Goal: Task Accomplishment & Management: Manage account settings

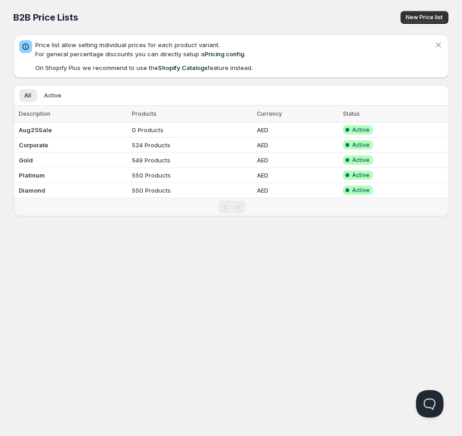
click at [138, 310] on div "Home Pricing Price lists Checkout Forms Submissions Settings Features Plans B2B…" at bounding box center [231, 218] width 462 height 436
click at [39, 178] on b "Platinum" at bounding box center [32, 175] width 26 height 7
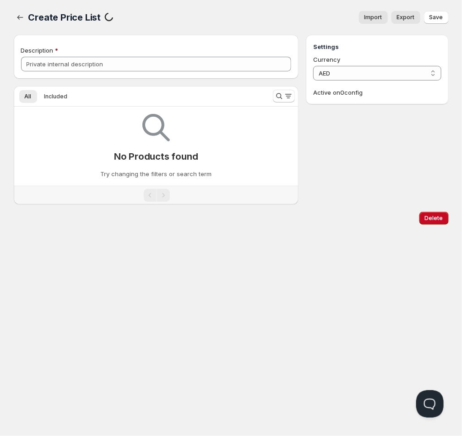
type input "Platinum"
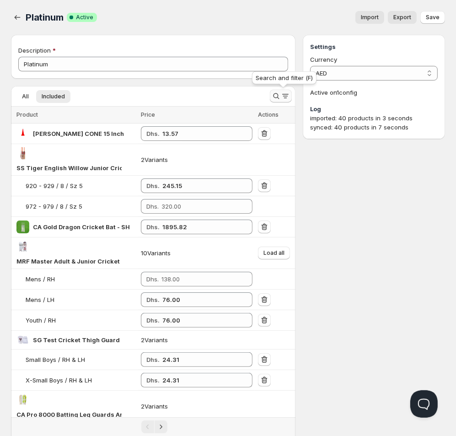
click at [283, 97] on icon "Search and filter results" at bounding box center [285, 95] width 9 height 9
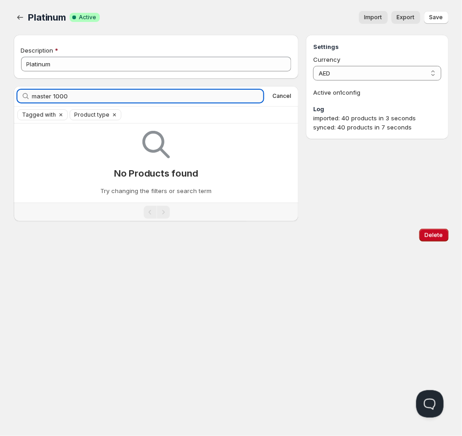
click at [71, 99] on input "master 1000" at bounding box center [147, 96] width 231 height 13
type input "1000"
click at [276, 95] on span "Cancel" at bounding box center [281, 95] width 19 height 7
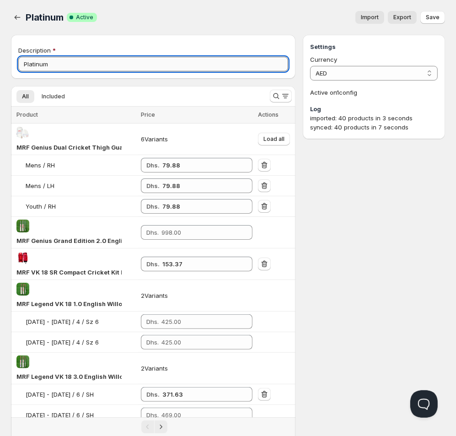
click at [57, 69] on input "Platinum" at bounding box center [153, 64] width 270 height 15
click at [275, 98] on icon "Search and filter results" at bounding box center [276, 95] width 9 height 9
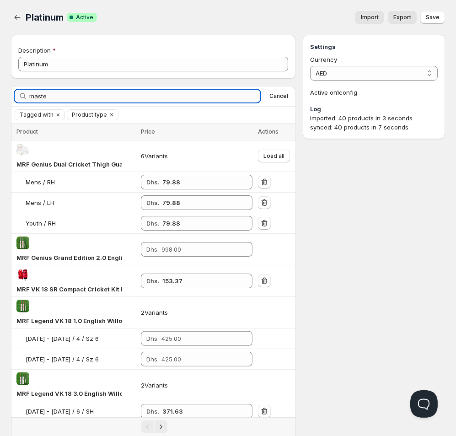
type input "master"
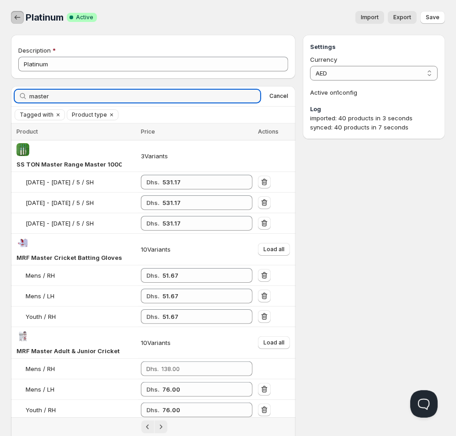
click at [14, 17] on icon "button" at bounding box center [17, 17] width 9 height 9
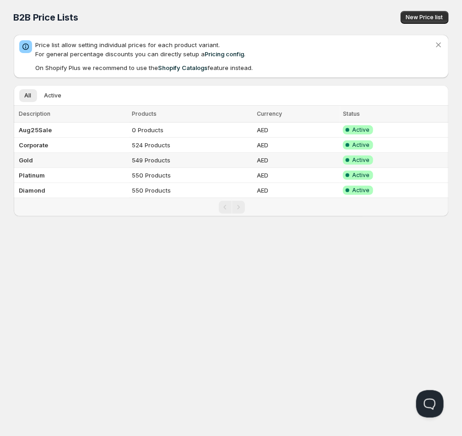
click at [27, 157] on b "Gold" at bounding box center [26, 159] width 14 height 7
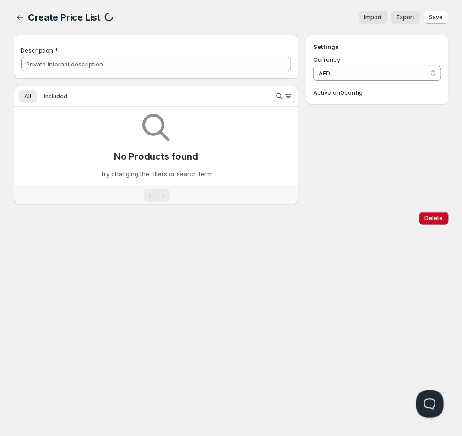
type input "Gold"
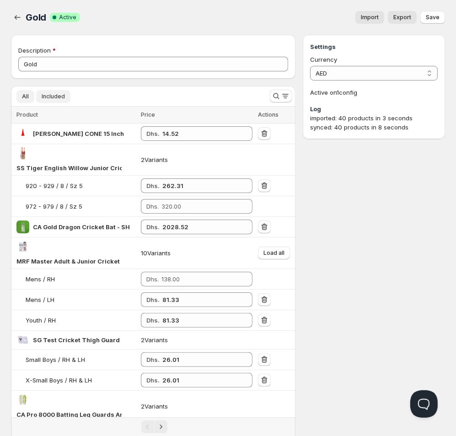
click at [26, 100] on span "All" at bounding box center [25, 96] width 7 height 7
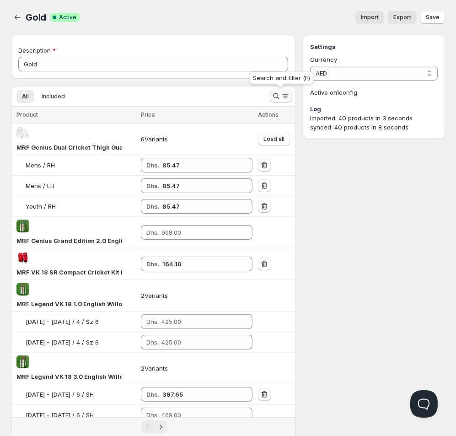
click at [276, 97] on icon "Search and filter results" at bounding box center [276, 95] width 9 height 9
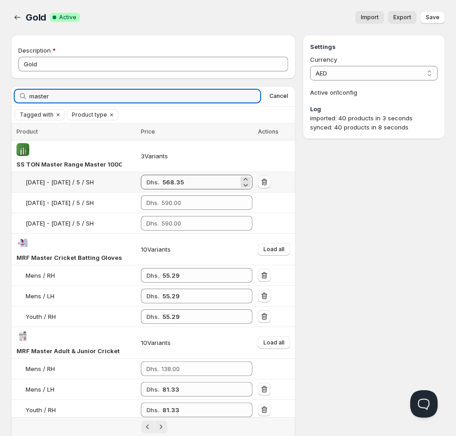
type input "master"
click at [208, 184] on input "568.35" at bounding box center [200, 182] width 76 height 15
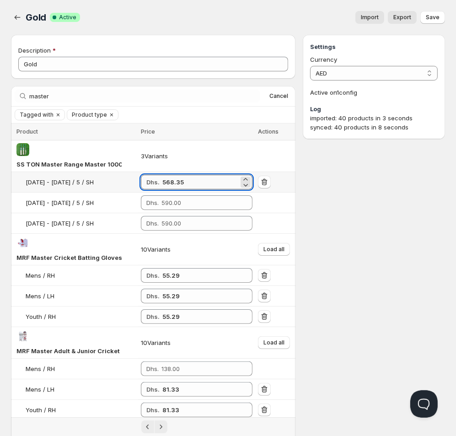
click at [208, 184] on input "568.35" at bounding box center [200, 182] width 76 height 15
click at [184, 203] on input "number" at bounding box center [199, 202] width 77 height 15
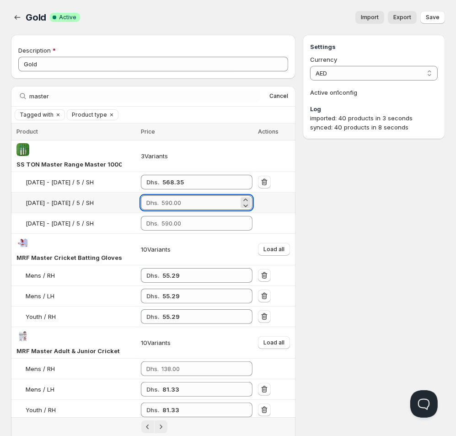
paste input "568.35"
type input "568.35"
click at [178, 227] on input "number" at bounding box center [199, 223] width 77 height 15
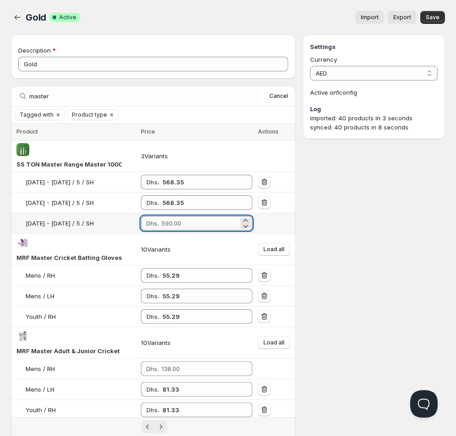
paste input "568.35"
type input "568.35"
click at [429, 15] on span "Save" at bounding box center [433, 17] width 14 height 7
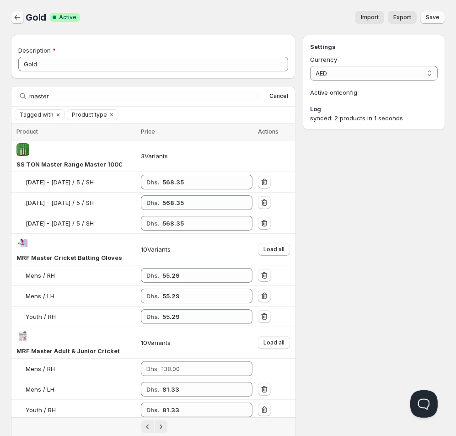
click at [17, 16] on icon "button" at bounding box center [17, 17] width 9 height 9
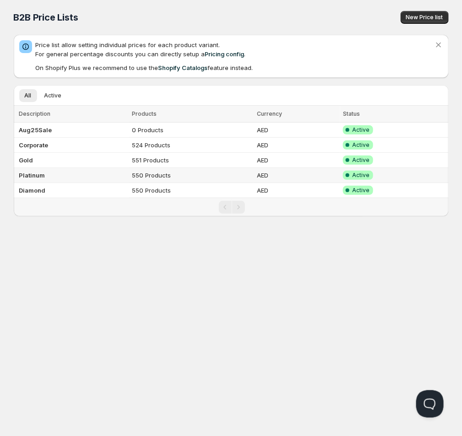
click at [154, 180] on td "550 Products" at bounding box center [191, 175] width 125 height 15
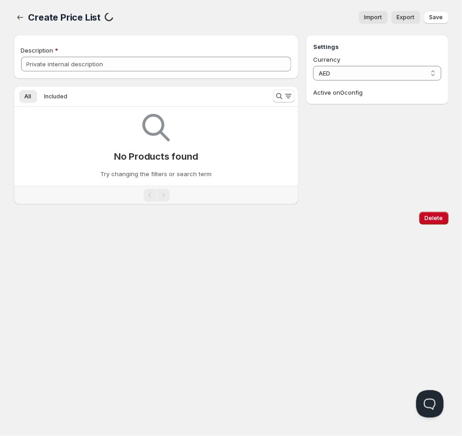
type input "Platinum"
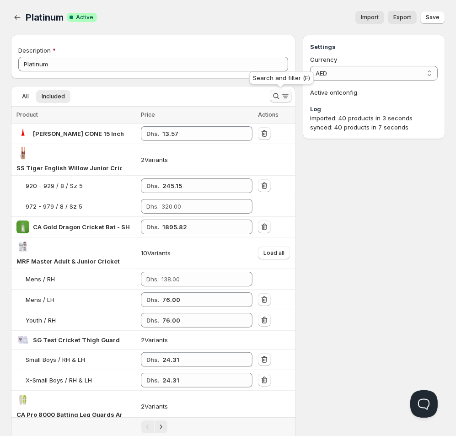
click at [274, 98] on icon "Search and filter results" at bounding box center [276, 95] width 9 height 9
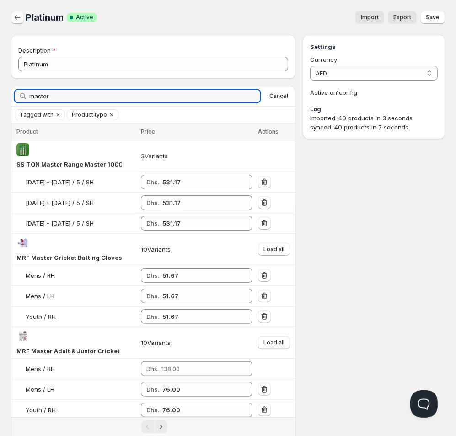
type input "master"
click at [20, 18] on icon "button" at bounding box center [17, 17] width 9 height 9
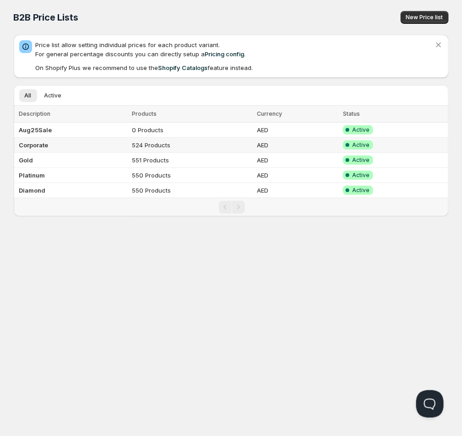
click at [52, 148] on td "Corporate" at bounding box center [72, 145] width 116 height 15
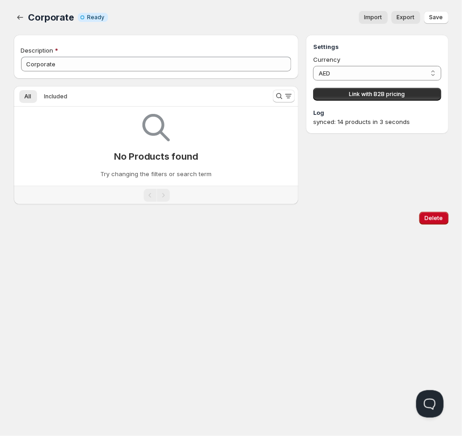
type input "Corporate"
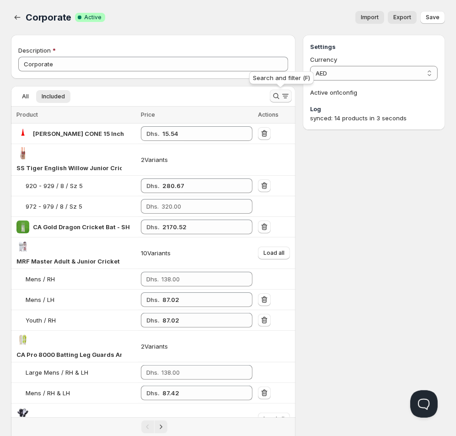
click at [280, 98] on icon "Search and filter results" at bounding box center [276, 95] width 9 height 9
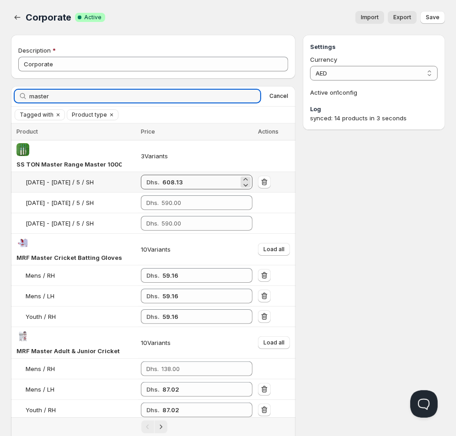
type input "master"
click at [205, 185] on input "608.13" at bounding box center [200, 182] width 76 height 15
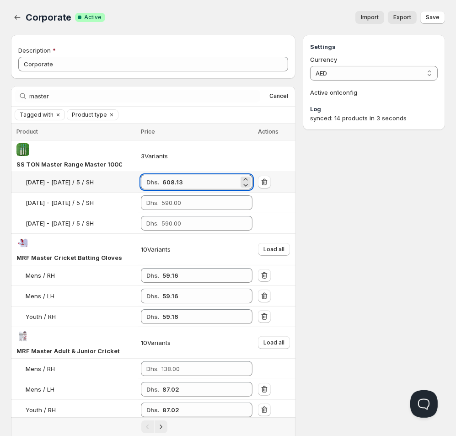
click at [205, 185] on input "608.13" at bounding box center [200, 182] width 76 height 15
click at [201, 203] on input "number" at bounding box center [199, 202] width 77 height 15
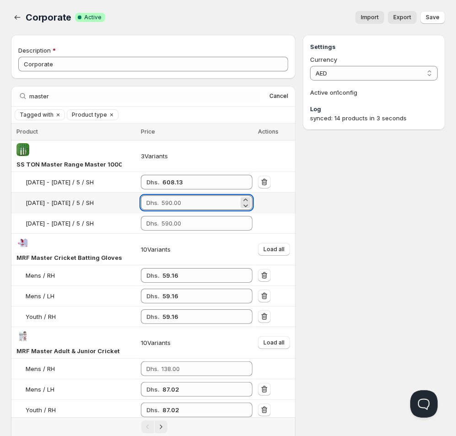
paste input "608.13"
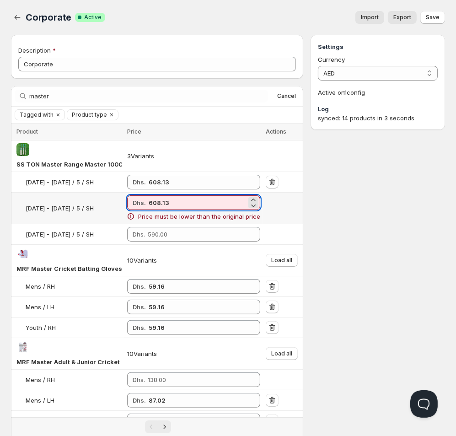
type input "608.13"
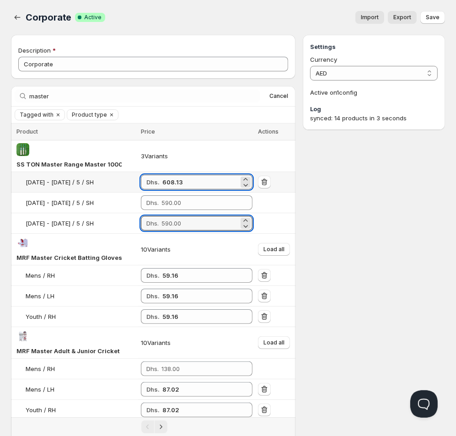
click at [173, 181] on input "608.13" at bounding box center [200, 182] width 76 height 15
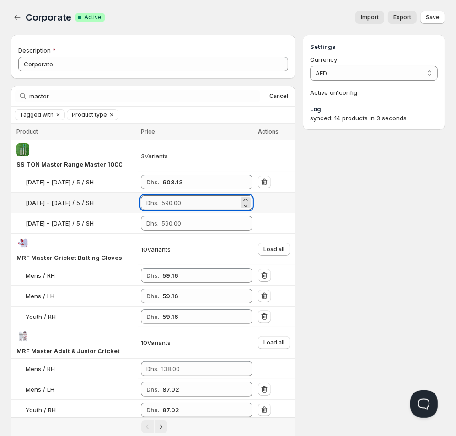
click at [209, 207] on input "number" at bounding box center [199, 202] width 77 height 15
paste input "608.13"
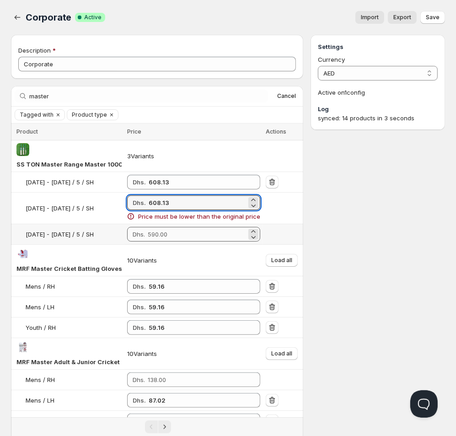
type input "608.13"
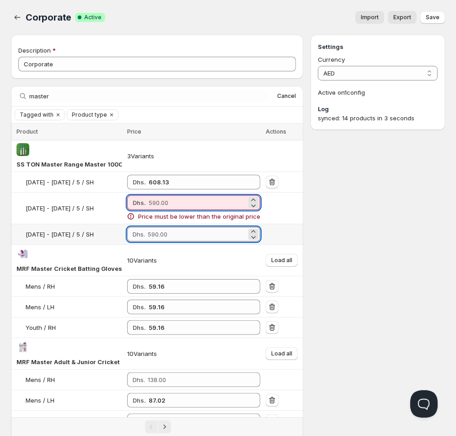
click at [191, 234] on input "number" at bounding box center [197, 234] width 99 height 15
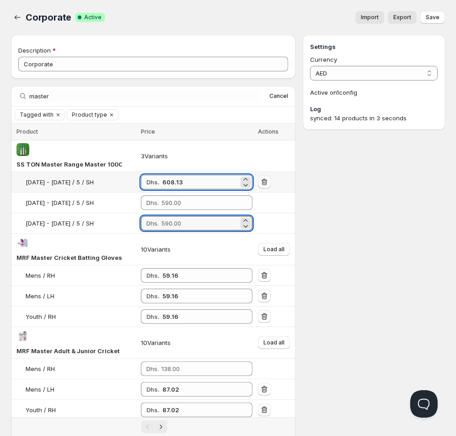
click at [209, 183] on input "608.13" at bounding box center [200, 182] width 76 height 15
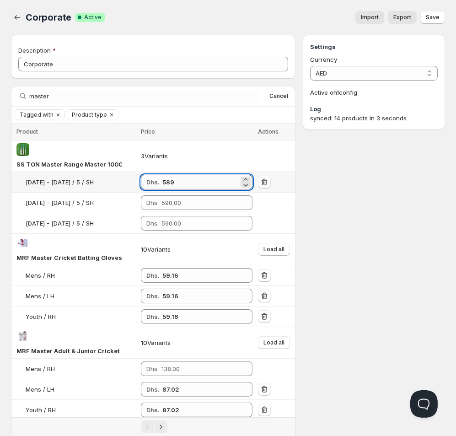
type input "589"
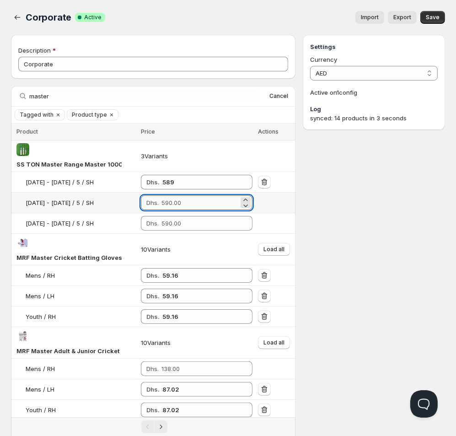
click at [221, 198] on input "number" at bounding box center [199, 202] width 77 height 15
type input "589"
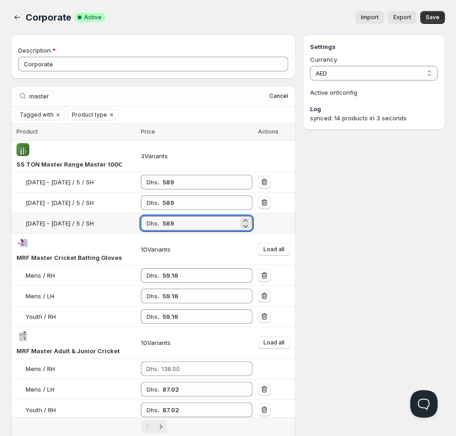
type input "589"
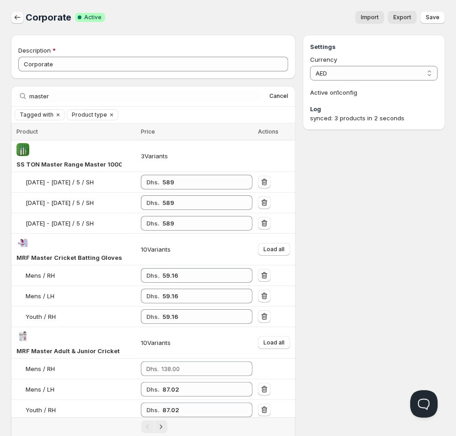
click at [18, 20] on icon "button" at bounding box center [17, 17] width 9 height 9
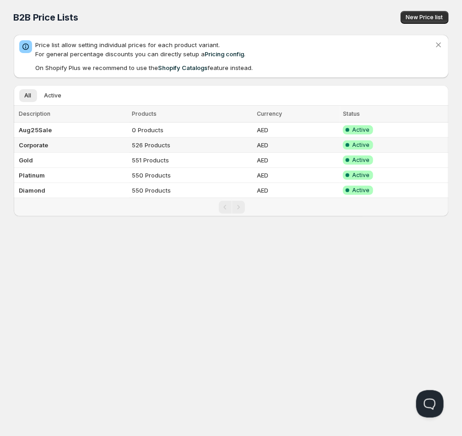
click at [27, 145] on b "Corporate" at bounding box center [33, 144] width 29 height 7
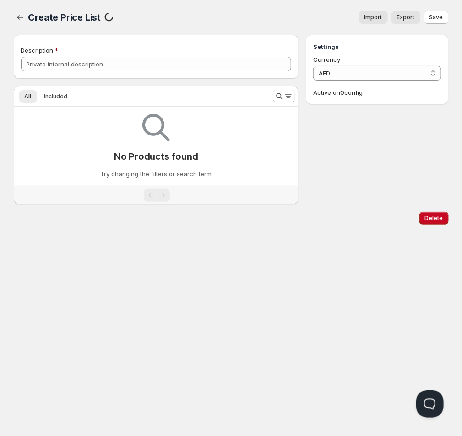
type input "Corporate"
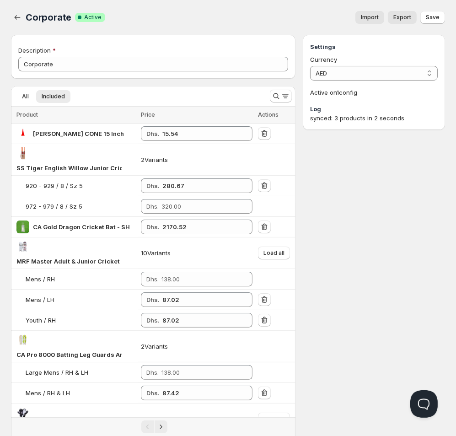
click at [373, 19] on span "Import" at bounding box center [370, 17] width 18 height 7
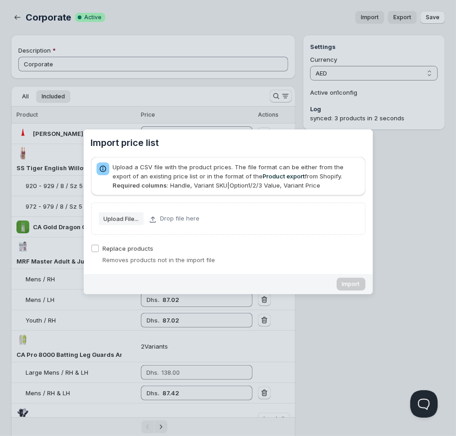
click at [0, 0] on slot "Upload File..." at bounding box center [0, 0] width 0 height 0
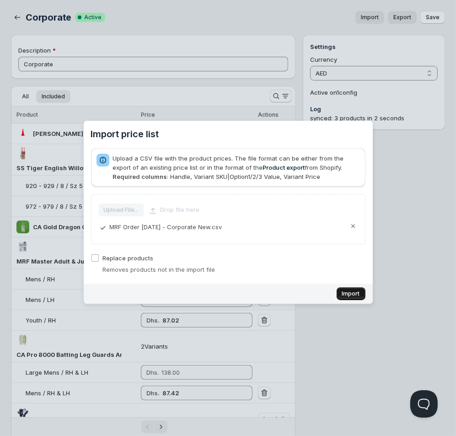
click at [343, 290] on button "Import" at bounding box center [351, 293] width 29 height 13
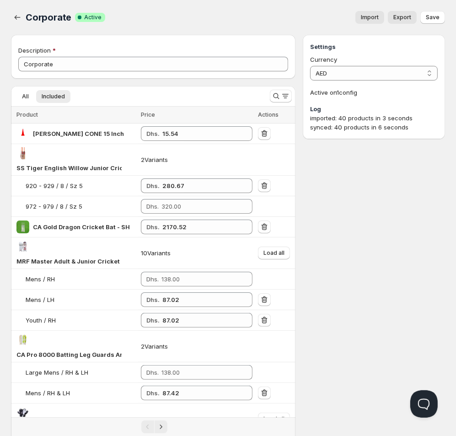
click at [436, 18] on span "Save" at bounding box center [433, 17] width 14 height 7
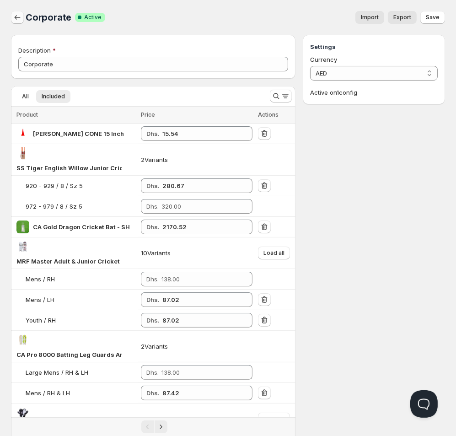
click at [16, 21] on icon "button" at bounding box center [17, 17] width 9 height 9
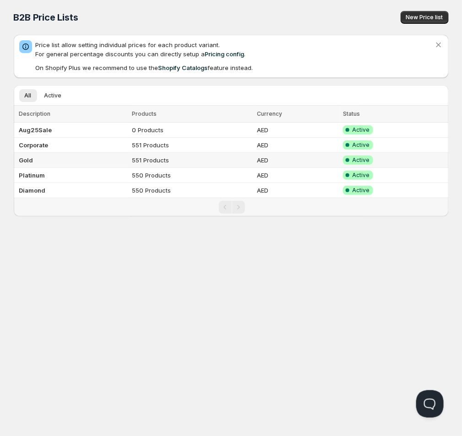
click at [37, 155] on td "Gold" at bounding box center [72, 160] width 116 height 15
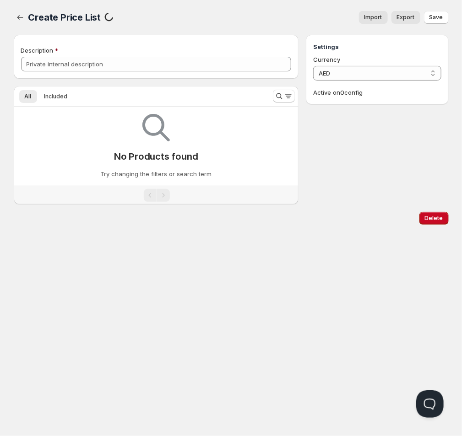
type input "Gold"
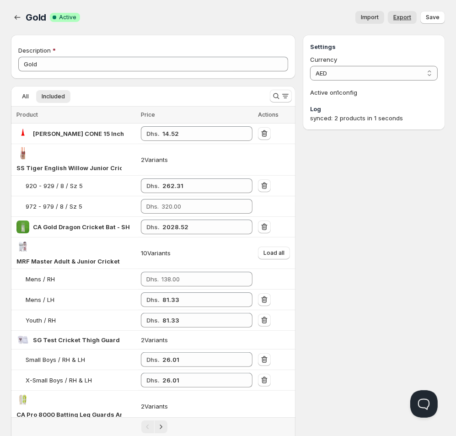
click at [402, 21] on span "Export" at bounding box center [402, 17] width 18 height 7
click at [21, 22] on icon "button" at bounding box center [17, 17] width 9 height 9
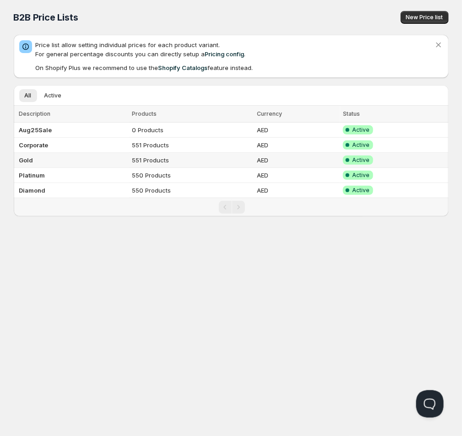
click at [45, 161] on td "Gold" at bounding box center [72, 160] width 116 height 15
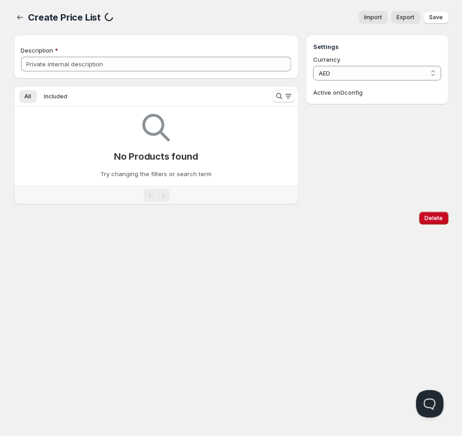
type input "Gold"
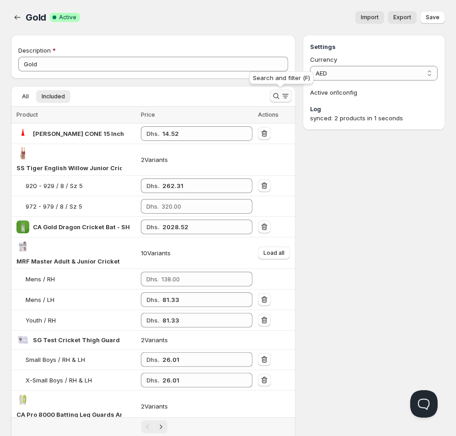
click at [275, 97] on icon "Search and filter results" at bounding box center [276, 95] width 9 height 9
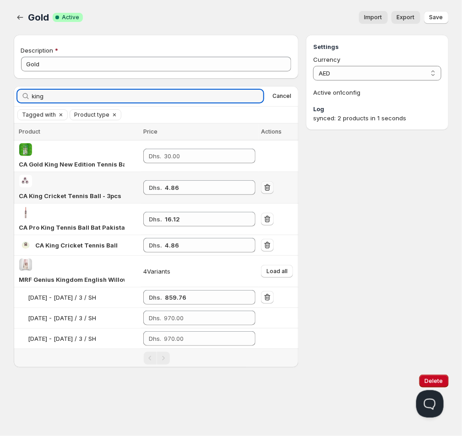
type input "king"
click at [270, 183] on icon "button" at bounding box center [267, 187] width 9 height 9
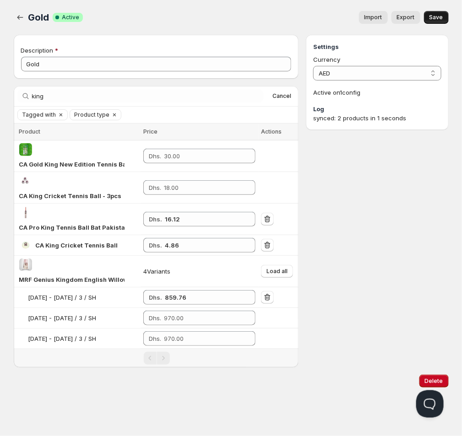
click at [439, 13] on button "Save" at bounding box center [436, 17] width 25 height 13
click at [16, 18] on icon "button" at bounding box center [20, 17] width 9 height 9
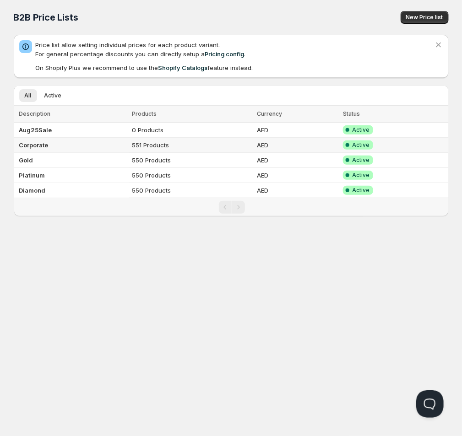
click at [62, 146] on td "Corporate" at bounding box center [72, 145] width 116 height 15
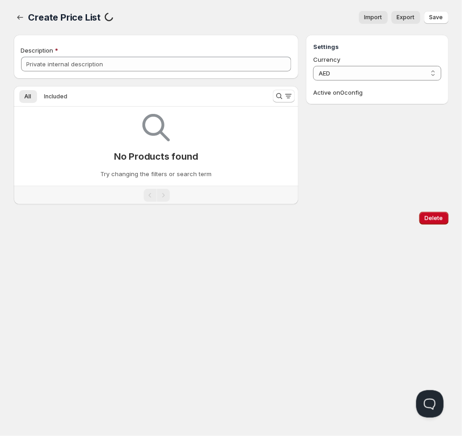
type input "Corporate"
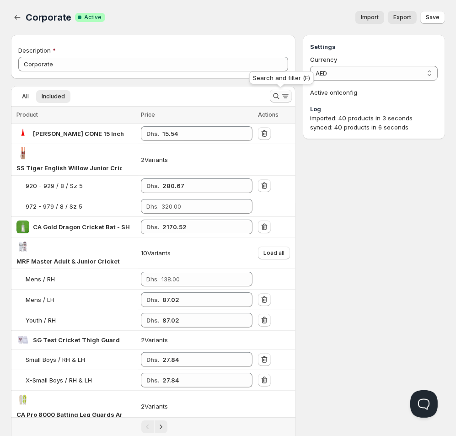
click at [275, 93] on icon "Search and filter results" at bounding box center [276, 95] width 9 height 9
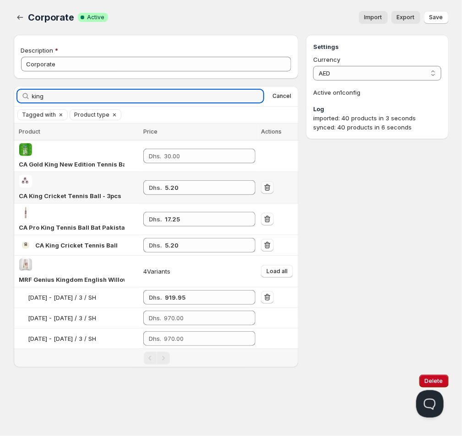
type input "king"
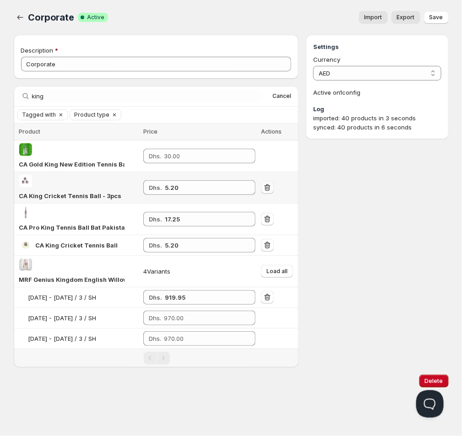
click at [266, 183] on icon "button" at bounding box center [267, 187] width 9 height 9
click at [439, 13] on button "Save" at bounding box center [436, 17] width 25 height 13
click at [22, 22] on button "button" at bounding box center [20, 17] width 13 height 13
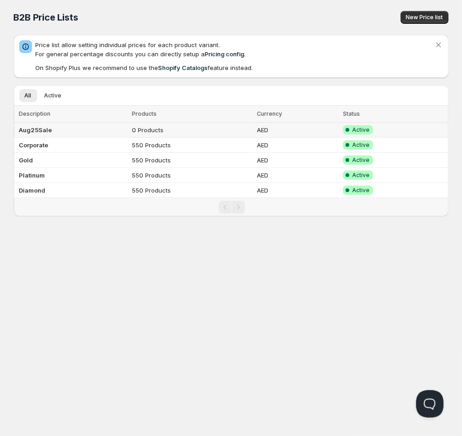
click at [32, 136] on td "Aug25Sale" at bounding box center [72, 130] width 116 height 15
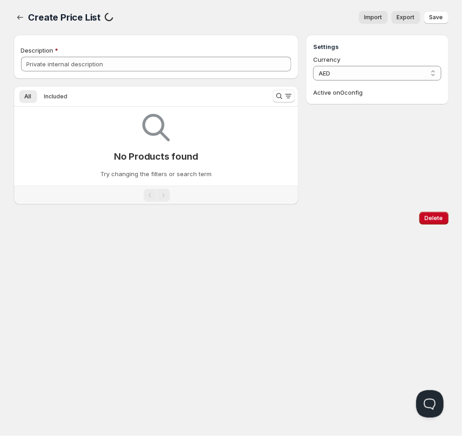
type input "Aug25Sale"
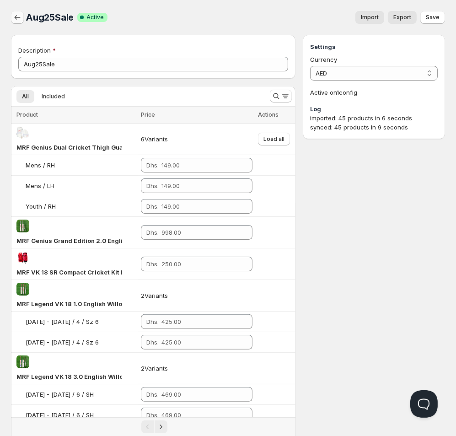
click at [20, 18] on icon "button" at bounding box center [17, 17] width 9 height 9
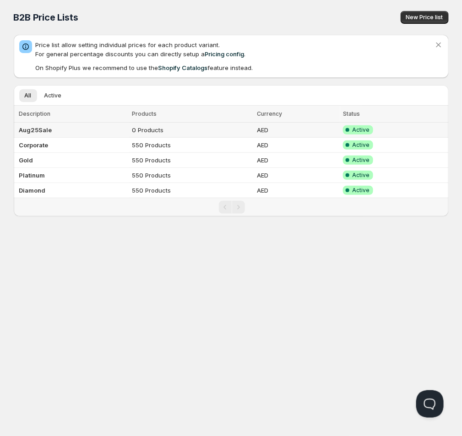
click at [75, 133] on td "Aug25Sale" at bounding box center [72, 130] width 116 height 15
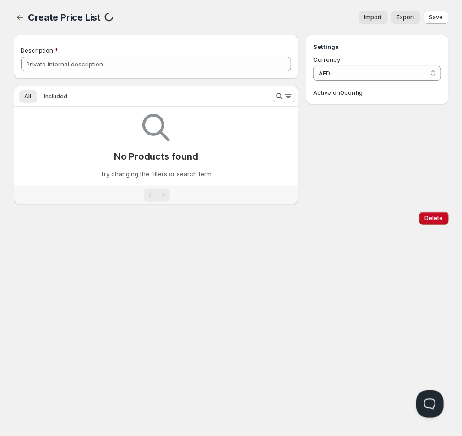
type input "Aug25Sale"
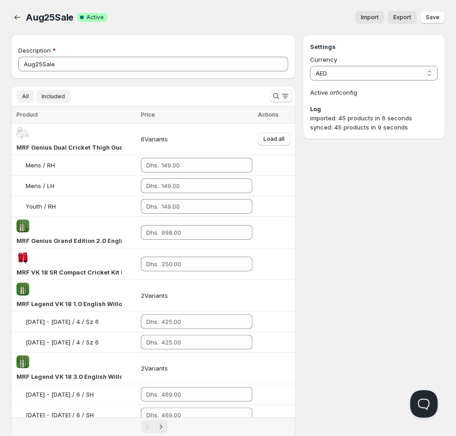
click at [50, 95] on span "Included" at bounding box center [53, 96] width 23 height 7
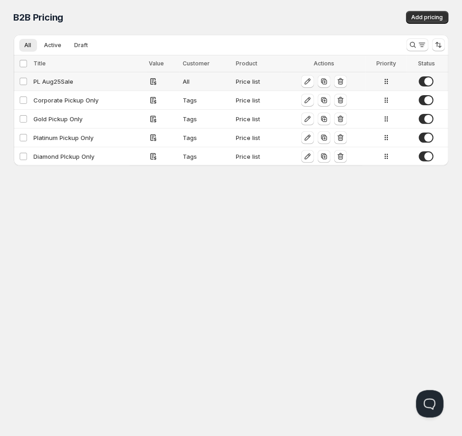
click at [60, 79] on div "PL Aug25Sale" at bounding box center [89, 81] width 110 height 9
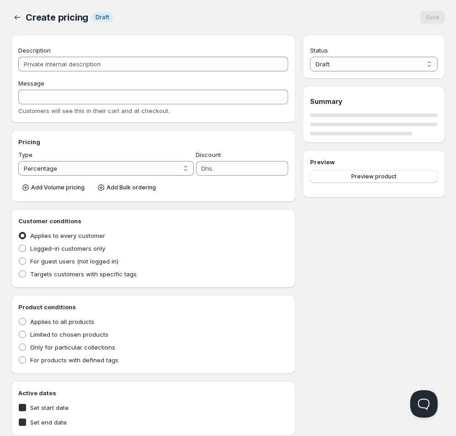
type input "PL Aug25Sale"
type input "[DATE] Sale"
radio input "true"
checkbox input "true"
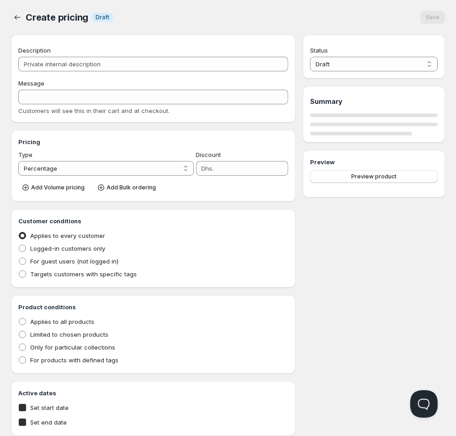
select select "1"
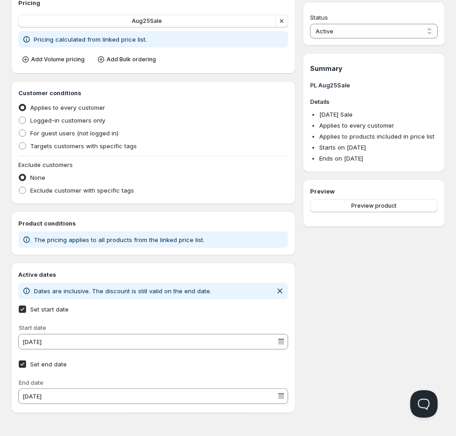
scroll to position [40, 0]
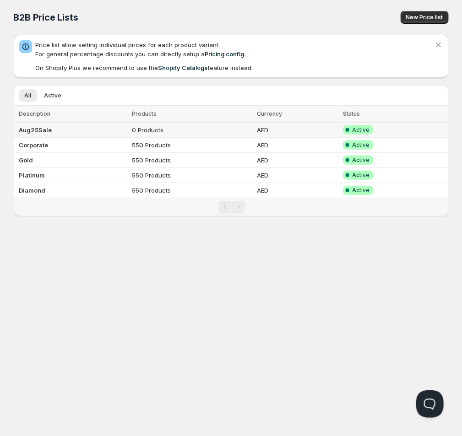
click at [35, 132] on b "Aug25Sale" at bounding box center [35, 129] width 33 height 7
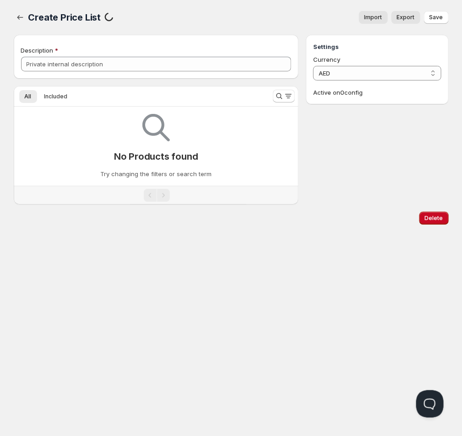
type input "Aug25Sale"
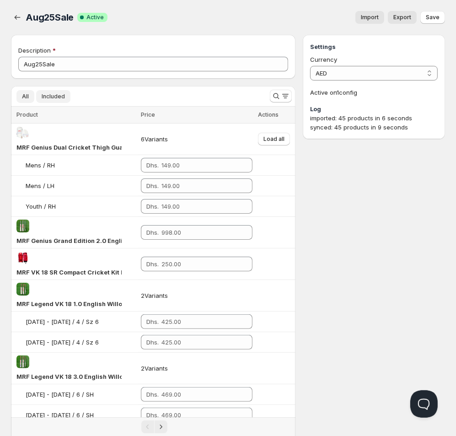
click at [53, 97] on span "Included" at bounding box center [53, 96] width 23 height 7
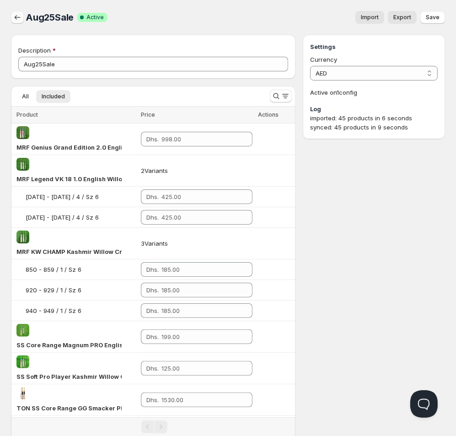
click at [22, 17] on button "button" at bounding box center [17, 17] width 13 height 13
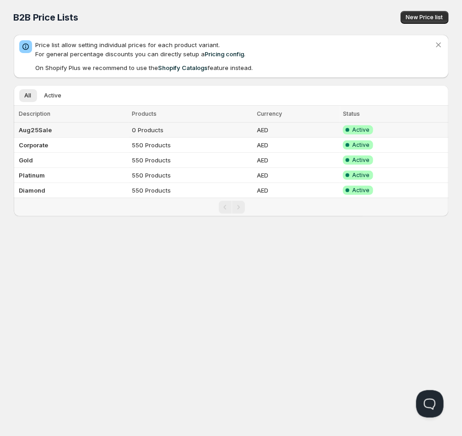
click at [47, 131] on b "Aug25Sale" at bounding box center [35, 129] width 33 height 7
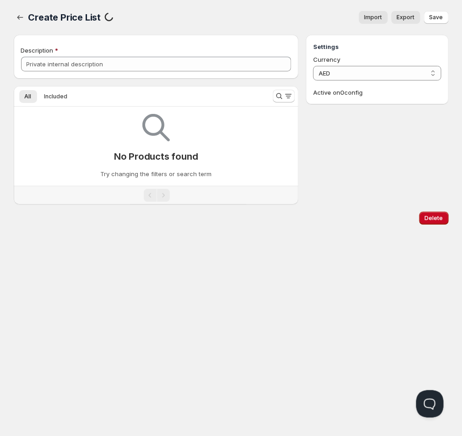
type input "Aug25Sale"
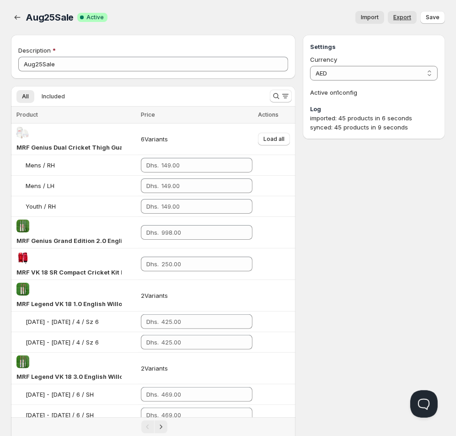
click at [403, 19] on span "Export" at bounding box center [402, 17] width 18 height 7
